Goal: Task Accomplishment & Management: Manage account settings

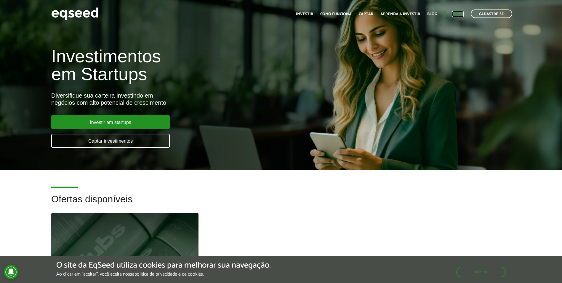
click at [458, 15] on link "Login" at bounding box center [458, 14] width 12 height 4
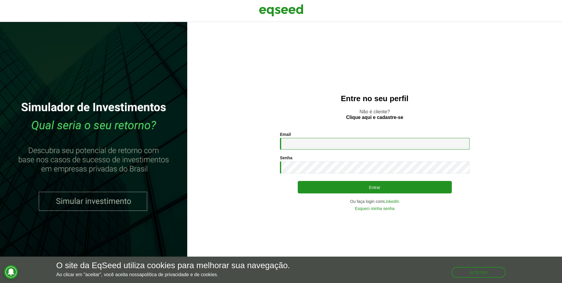
click at [356, 140] on input "Email *" at bounding box center [375, 144] width 190 height 12
type input "**********"
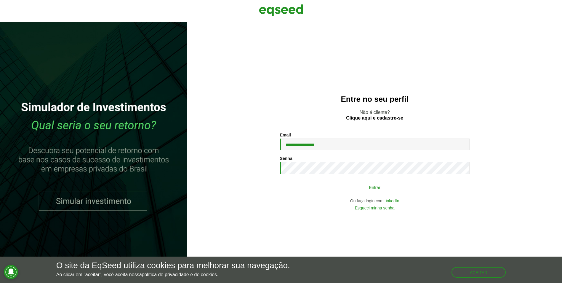
click at [395, 187] on button "Entrar" at bounding box center [375, 186] width 154 height 11
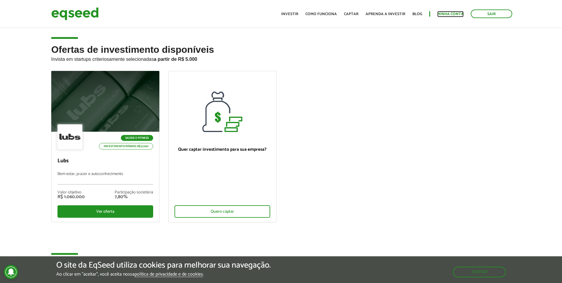
click at [441, 15] on link "Minha conta" at bounding box center [450, 14] width 26 height 4
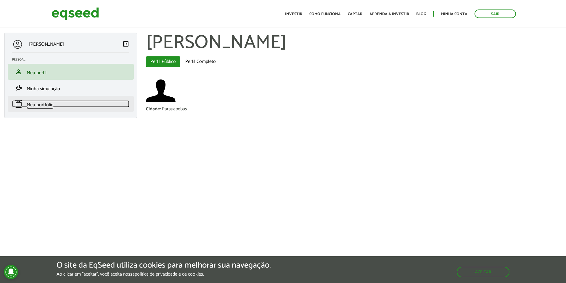
click at [51, 106] on span "Meu portfólio" at bounding box center [40, 105] width 27 height 8
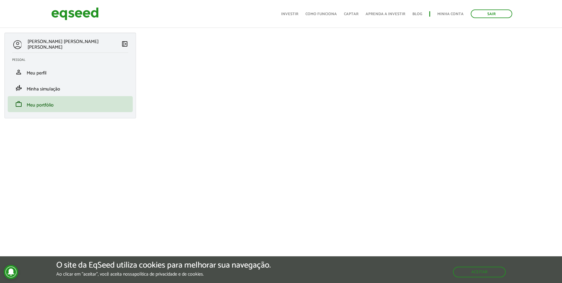
scroll to position [30, 0]
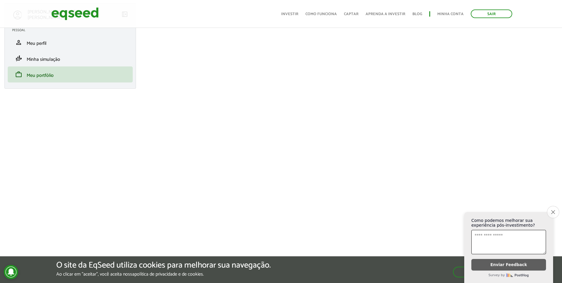
click at [550, 207] on button "Close survey" at bounding box center [553, 212] width 12 height 12
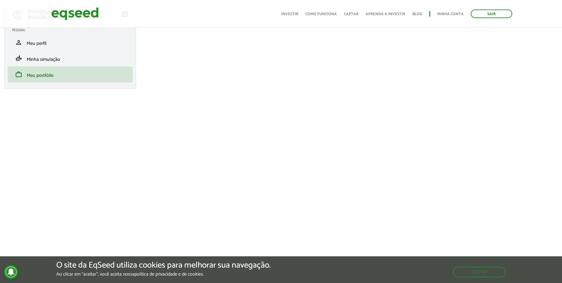
scroll to position [0, 0]
